Goal: Information Seeking & Learning: Learn about a topic

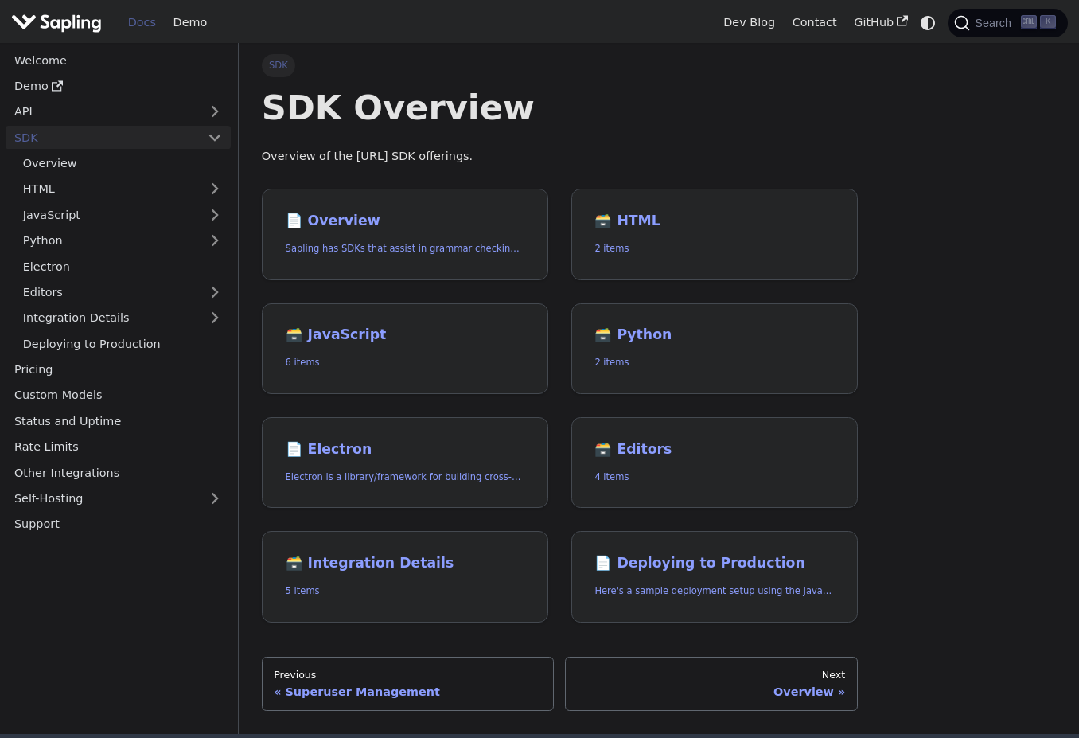
scroll to position [164, 0]
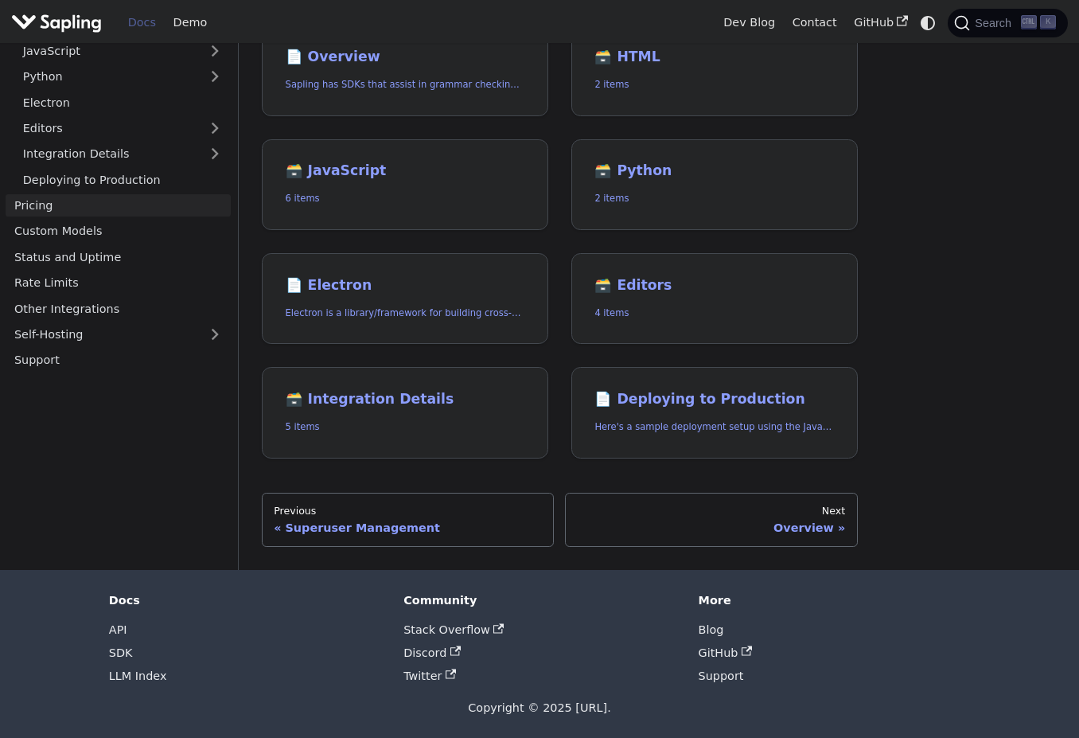
click at [98, 206] on link "Pricing" at bounding box center [118, 205] width 225 height 23
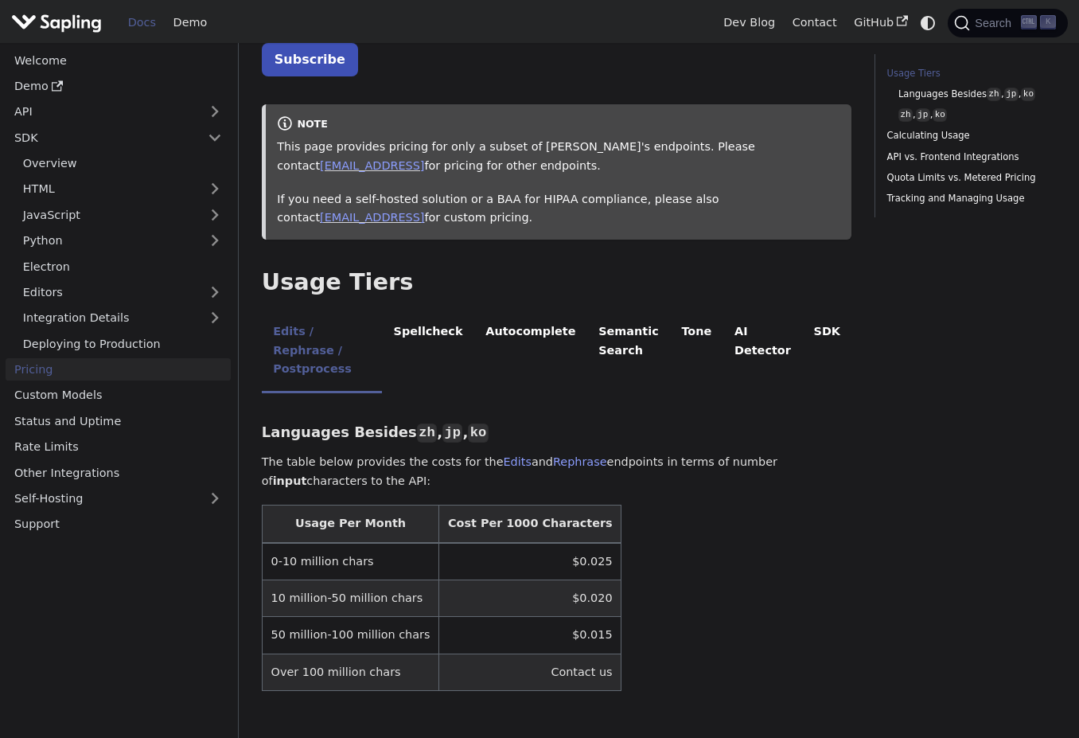
scroll to position [135, 0]
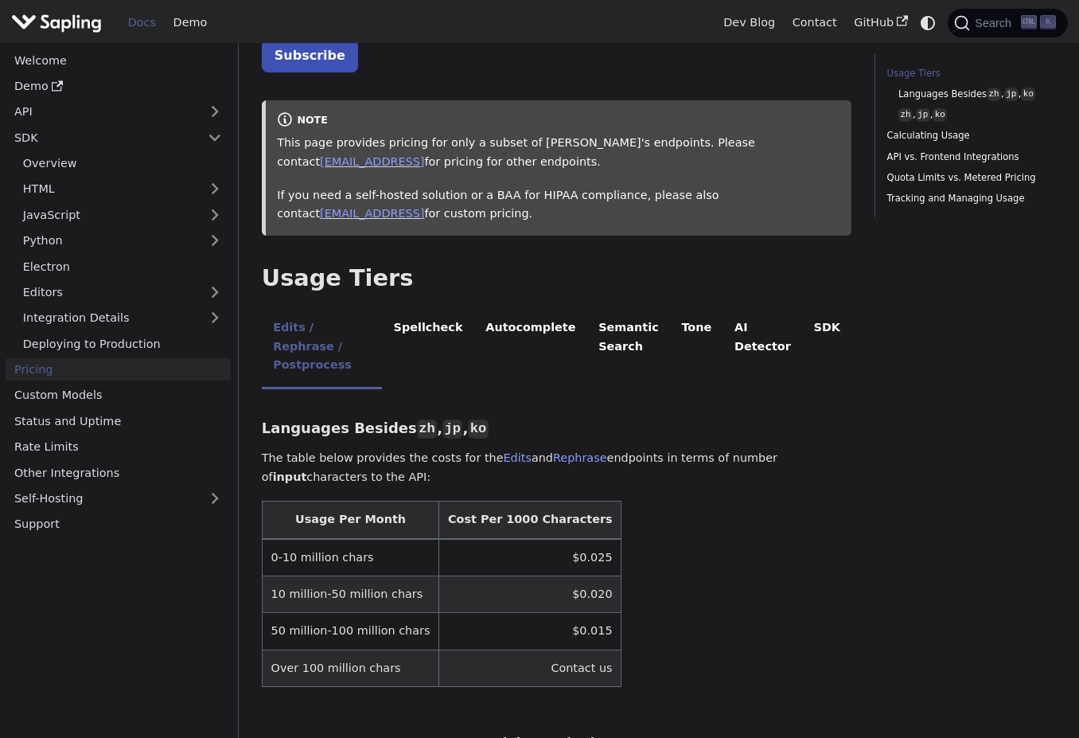
drag, startPoint x: 276, startPoint y: 191, endPoint x: 380, endPoint y: 220, distance: 107.6
click at [380, 220] on div "note This page provides pricing for only a subset of Sapling's endpoints. Pleas…" at bounding box center [557, 167] width 591 height 135
drag, startPoint x: 380, startPoint y: 220, endPoint x: 422, endPoint y: 263, distance: 60.2
click at [422, 264] on h2 "Usage Tiers ​" at bounding box center [557, 278] width 591 height 29
click at [451, 329] on li "Spellcheck" at bounding box center [428, 348] width 92 height 82
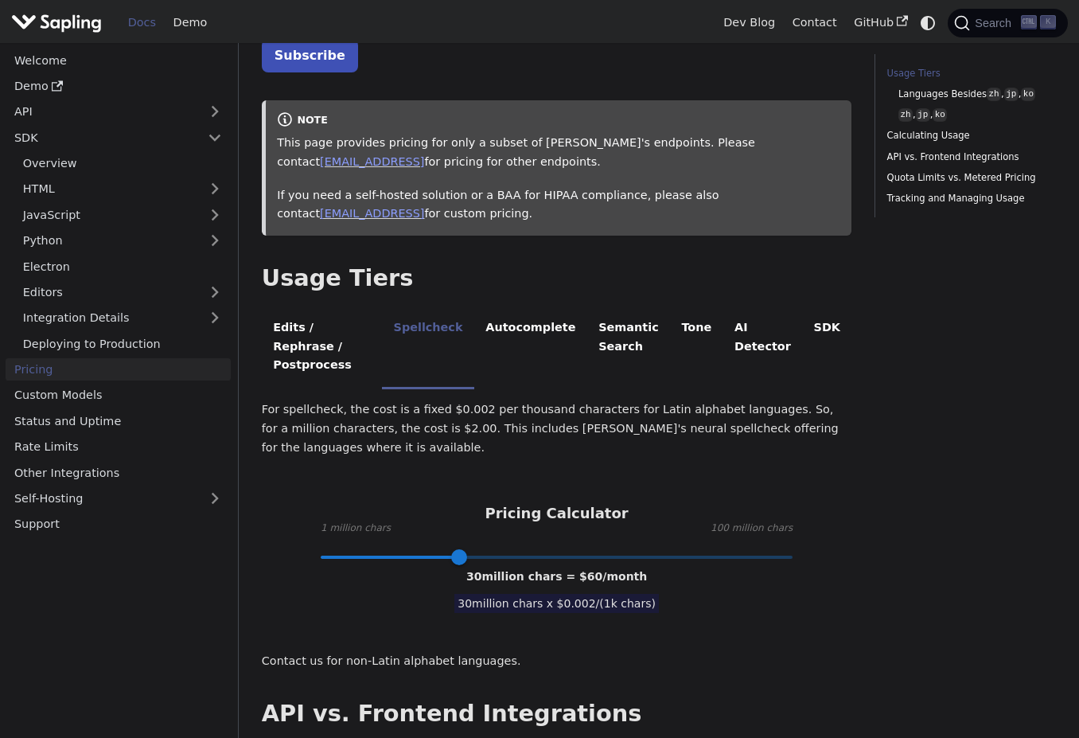
click at [389, 439] on div "For spellcheck, the cost is a fixed $0.002 per thousand characters for Latin al…" at bounding box center [557, 535] width 591 height 271
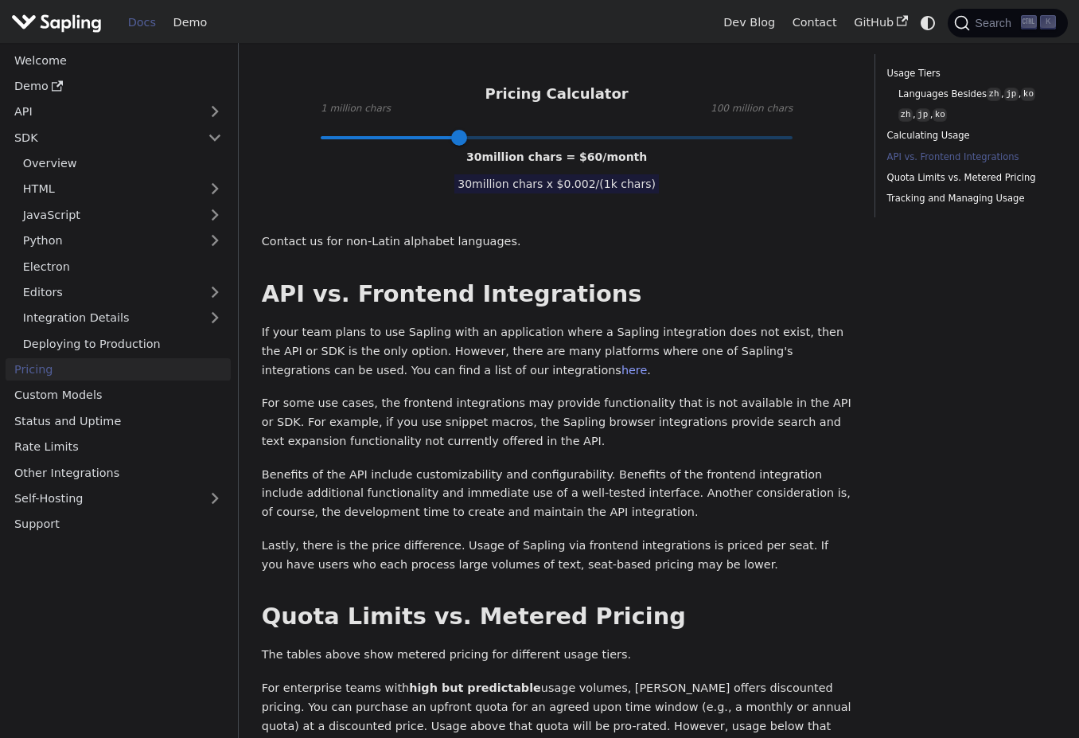
scroll to position [708, 0]
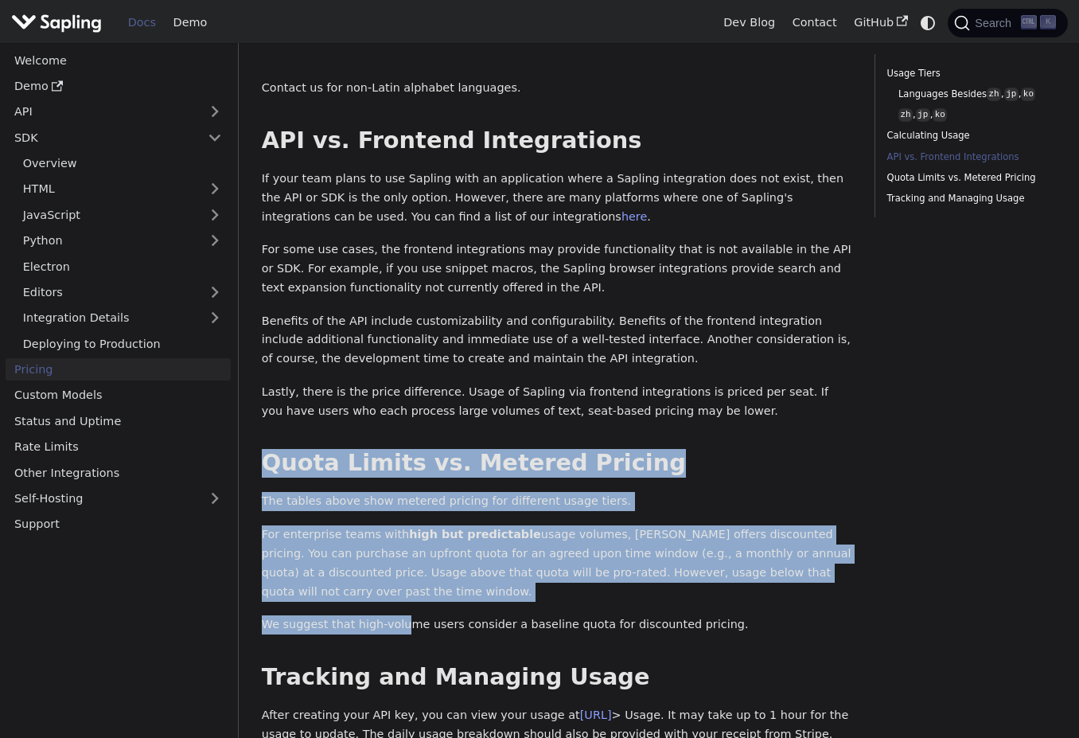
drag, startPoint x: 268, startPoint y: 430, endPoint x: 396, endPoint y: 576, distance: 193.5
click at [396, 576] on div "API Pricing Subscribe to the API here (using the email for your Sapling account…" at bounding box center [557, 198] width 591 height 1641
click at [399, 577] on div "API Pricing Subscribe to the API here (using the email for your Sapling account…" at bounding box center [557, 198] width 591 height 1641
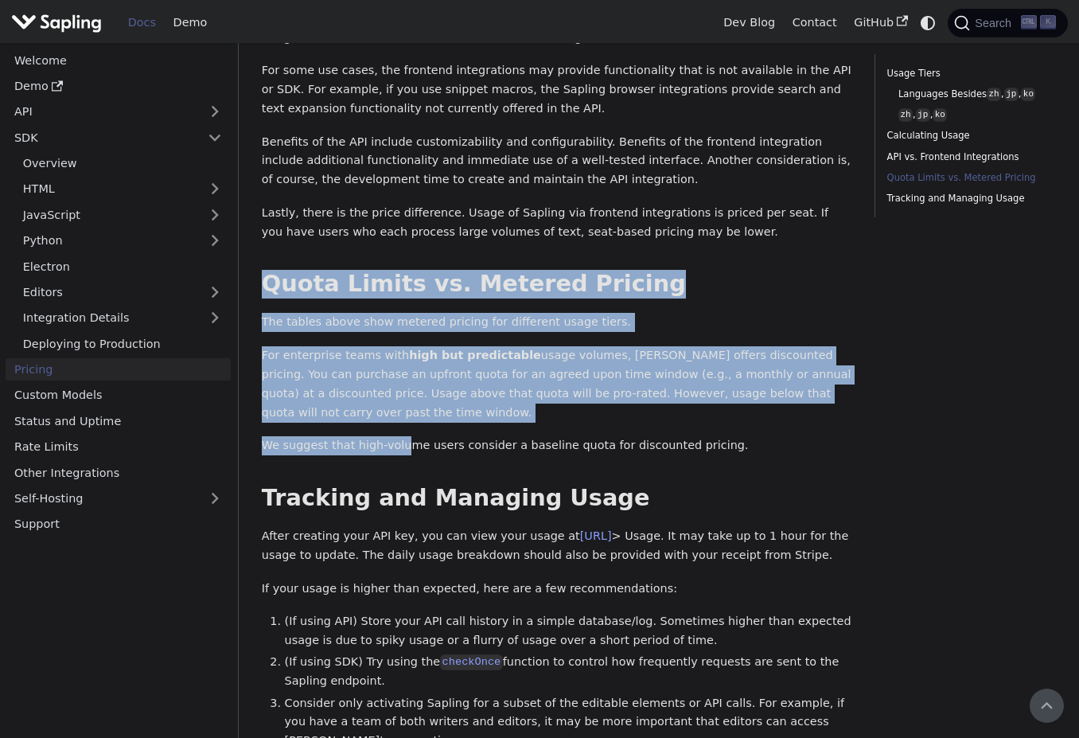
scroll to position [885, 0]
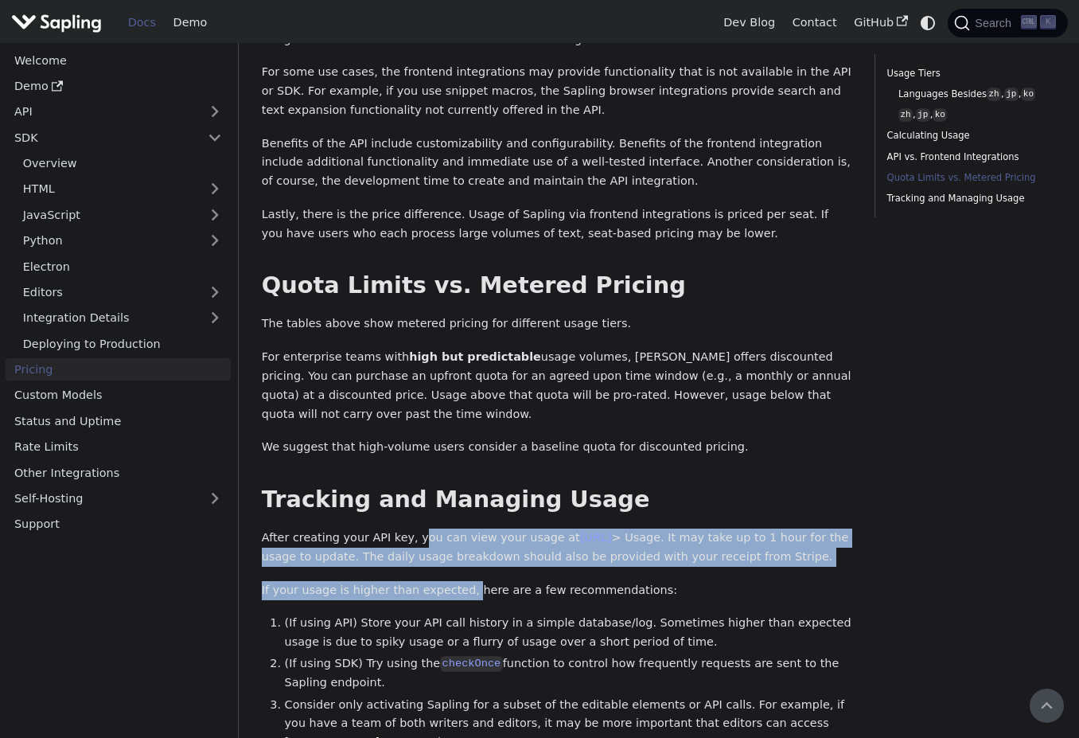
drag, startPoint x: 405, startPoint y: 486, endPoint x: 454, endPoint y: 509, distance: 53.4
click at [454, 509] on div "API Pricing Subscribe to the API here (using the email for your Sapling account…" at bounding box center [557, 21] width 591 height 1641
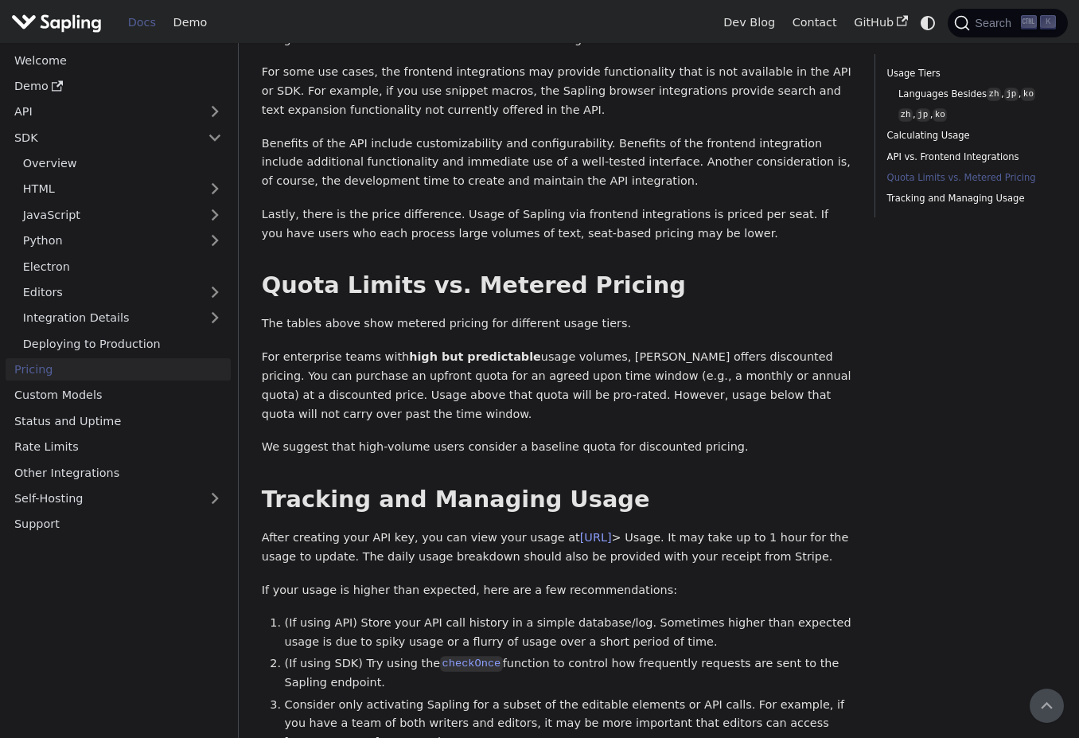
click at [425, 614] on li "(If using API) Store your API call history in a simple database/log. Sometimes …" at bounding box center [569, 633] width 568 height 38
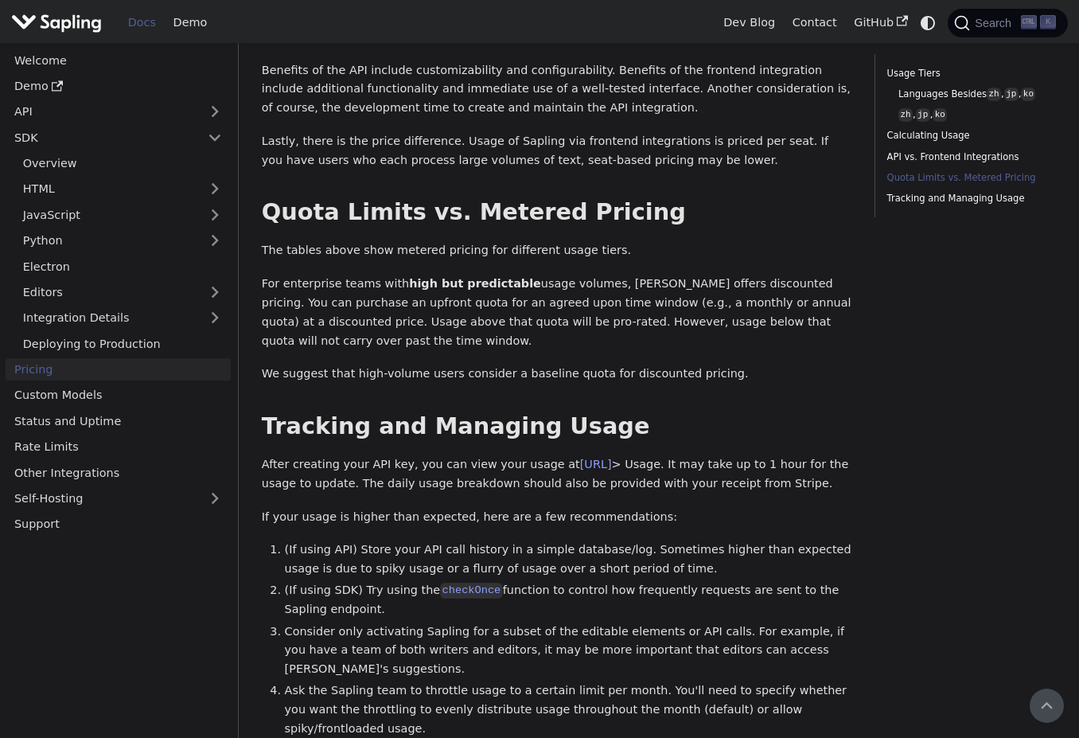
scroll to position [957, 0]
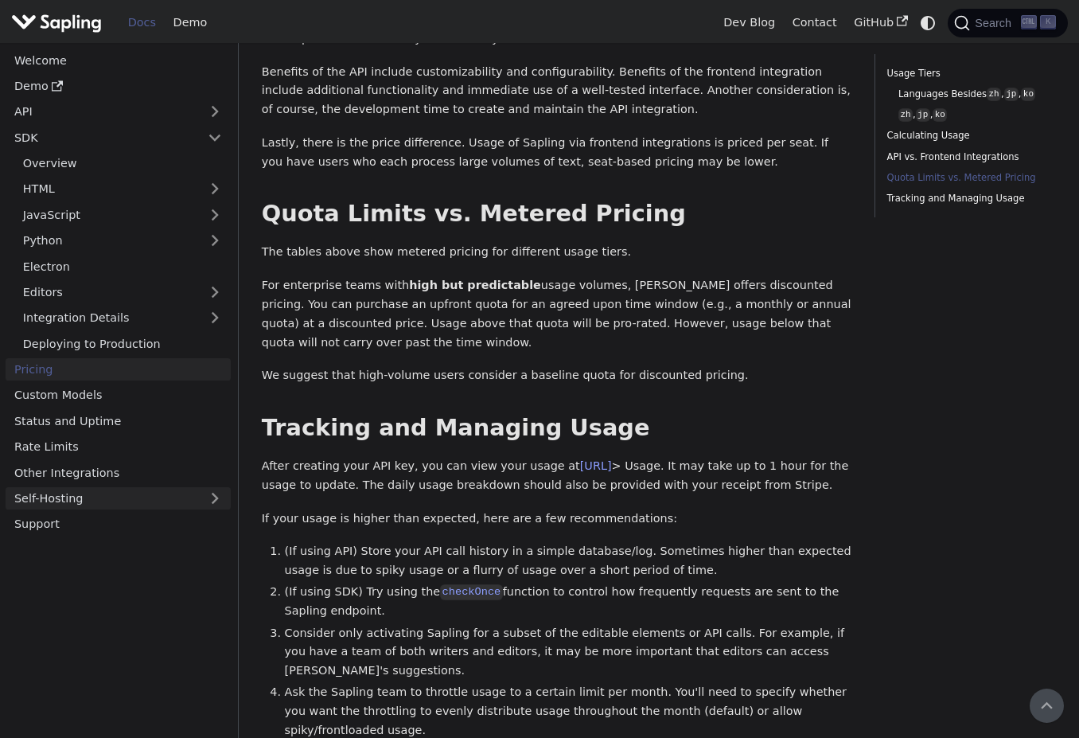
click at [214, 502] on link "Self-Hosting" at bounding box center [118, 498] width 225 height 23
click at [201, 519] on link "Overview" at bounding box center [122, 524] width 217 height 23
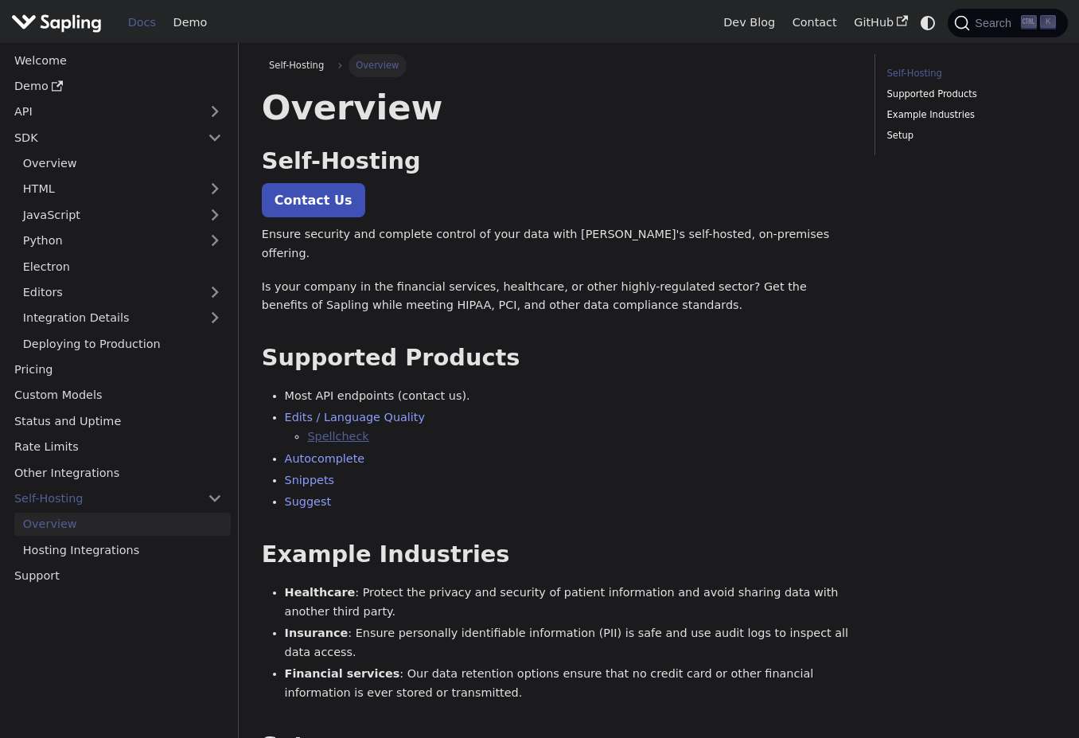
click at [326, 430] on link "Spellcheck" at bounding box center [337, 436] width 61 height 13
